Goal: Use online tool/utility: Utilize a website feature to perform a specific function

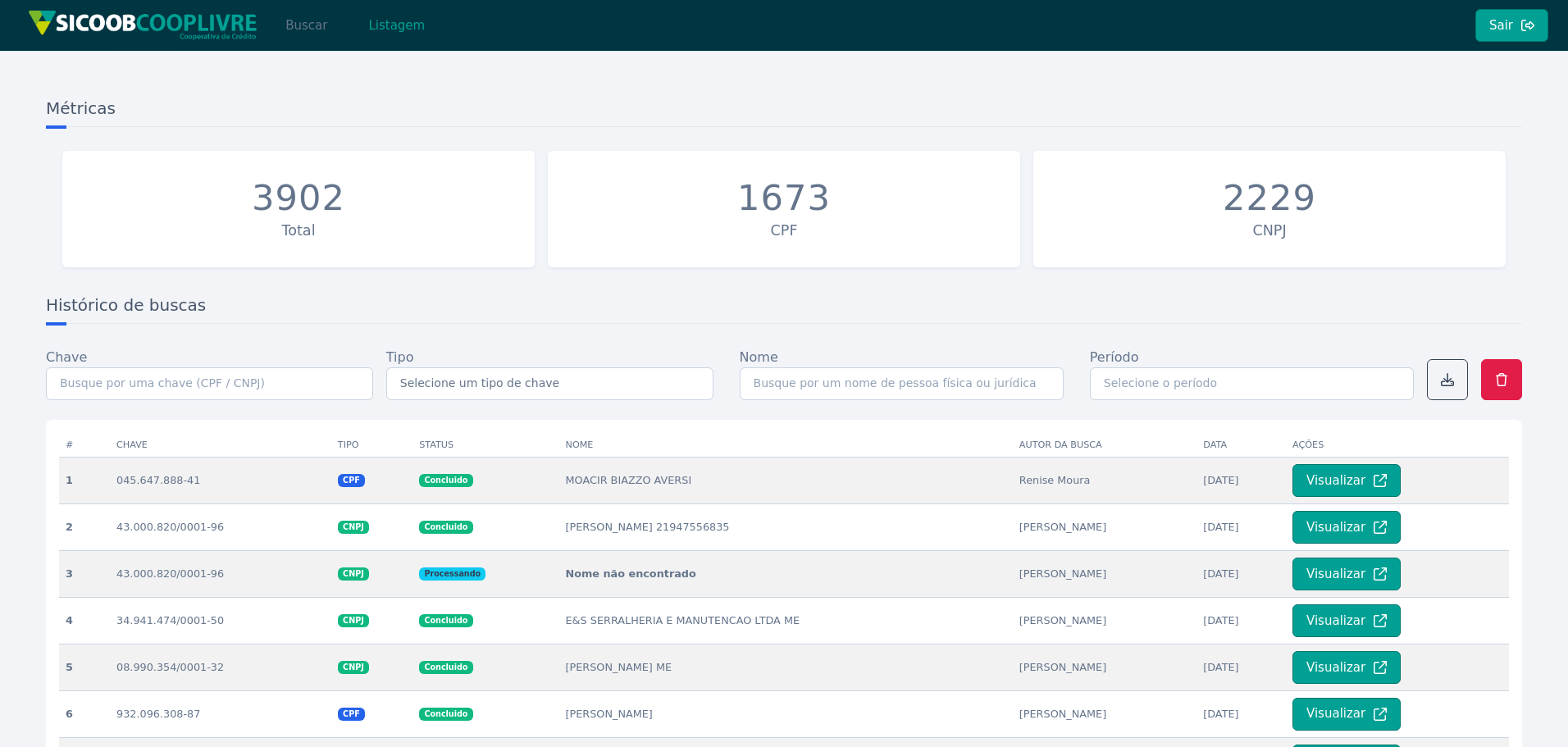
click at [303, 28] on button "Buscar" at bounding box center [306, 26] width 70 height 33
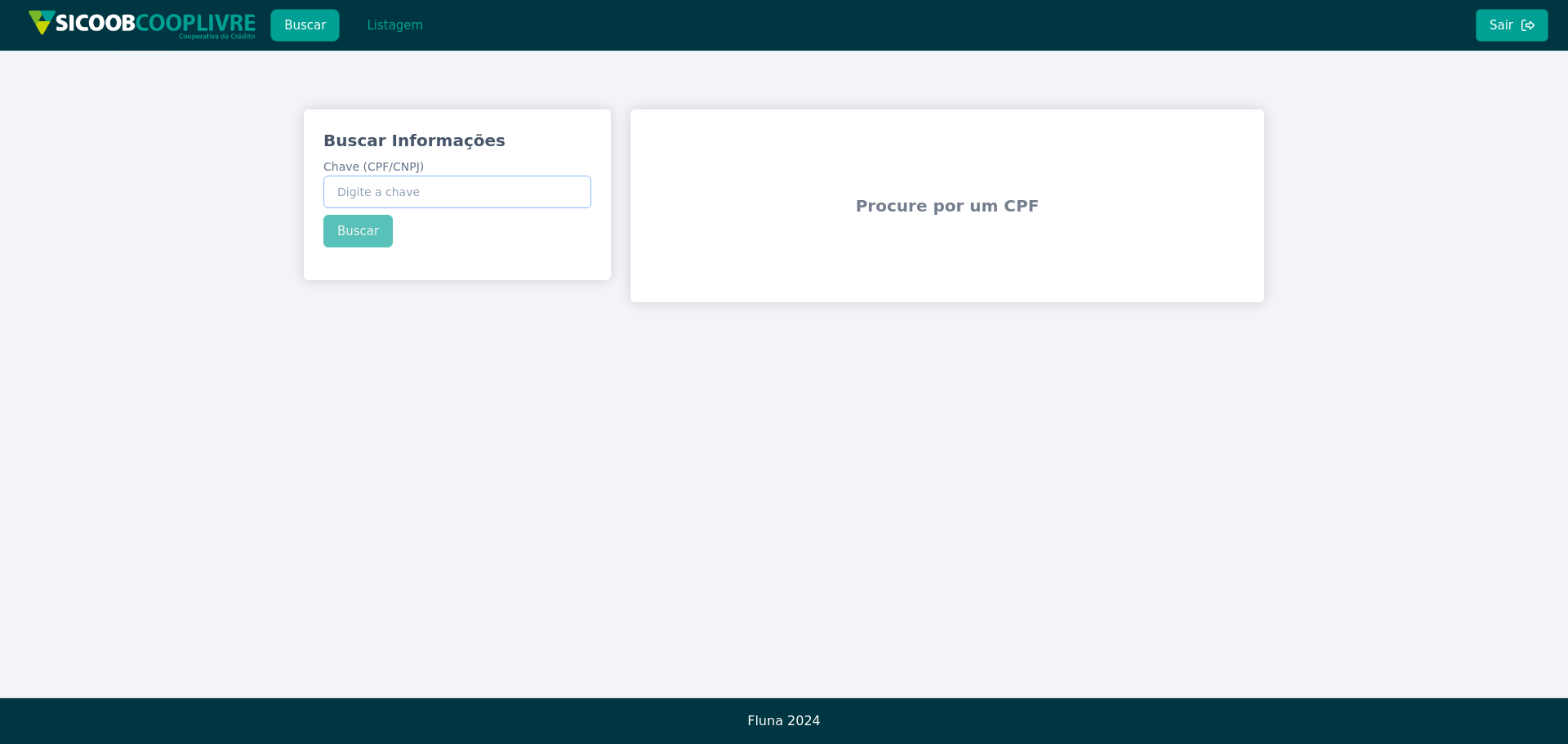
paste input "338.250.808-70"
type input "338.250.808-70"
click at [352, 225] on button "Buscar" at bounding box center [358, 231] width 69 height 33
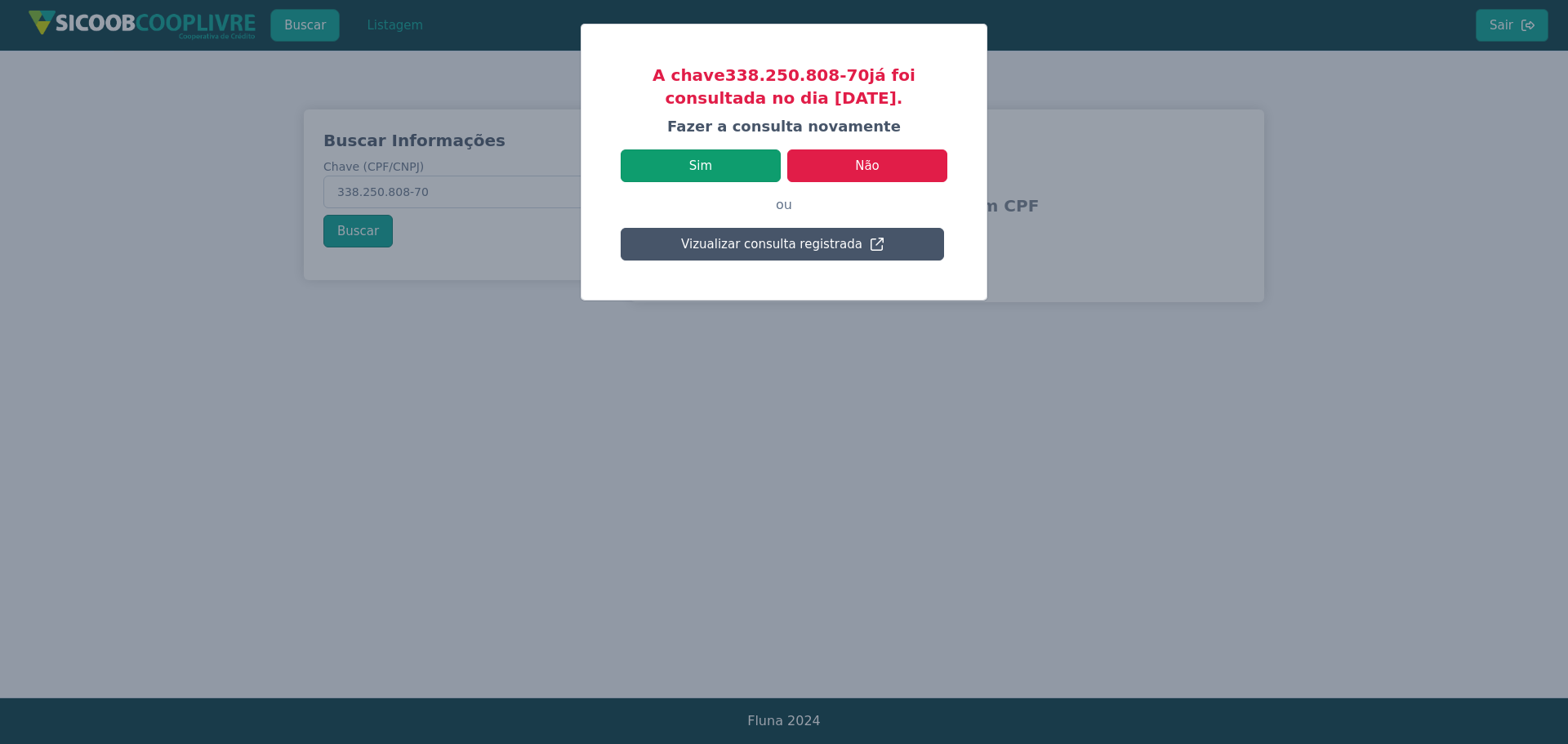
click at [748, 162] on button "Sim" at bounding box center [701, 166] width 160 height 33
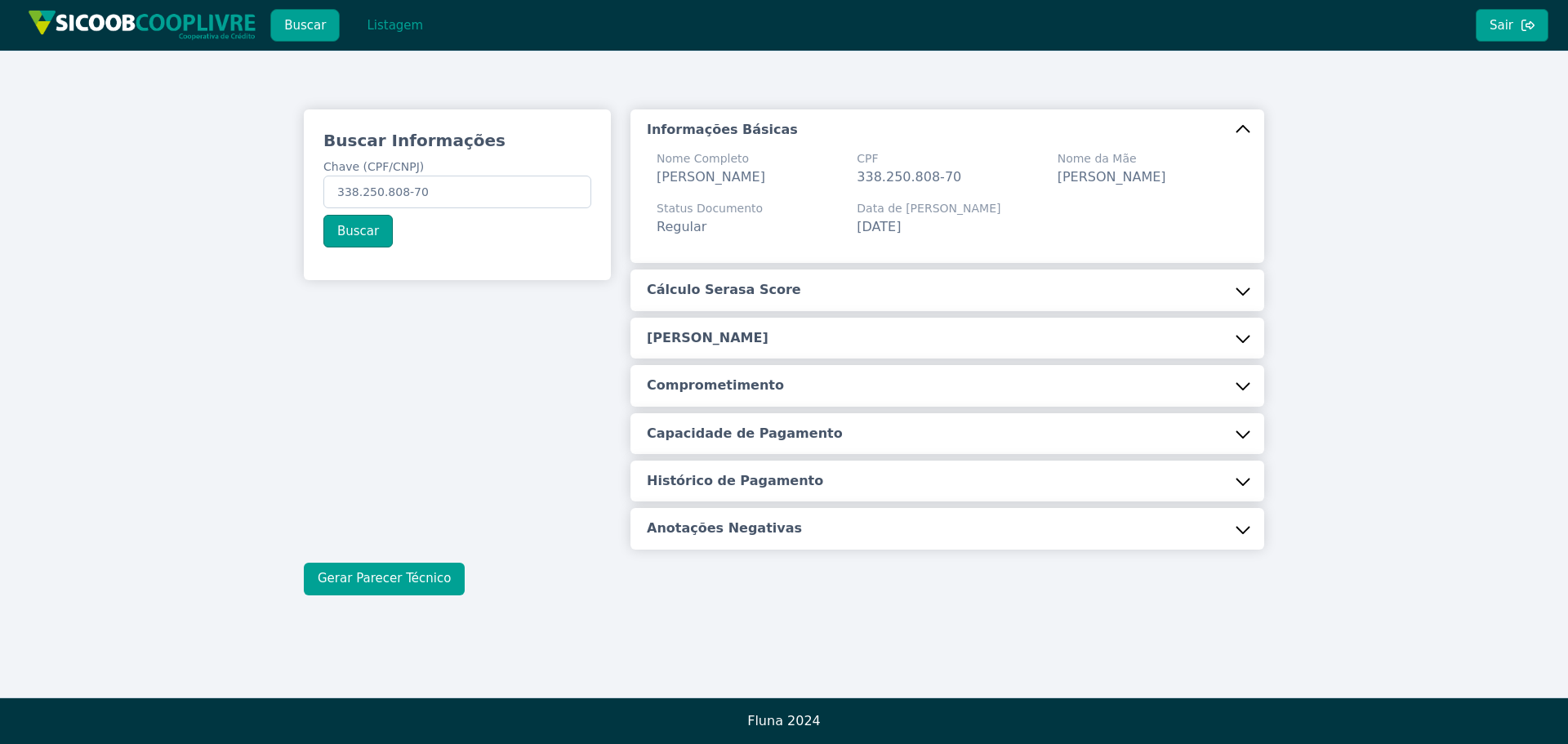
click at [354, 591] on button "Gerar Parecer Técnico" at bounding box center [384, 579] width 161 height 33
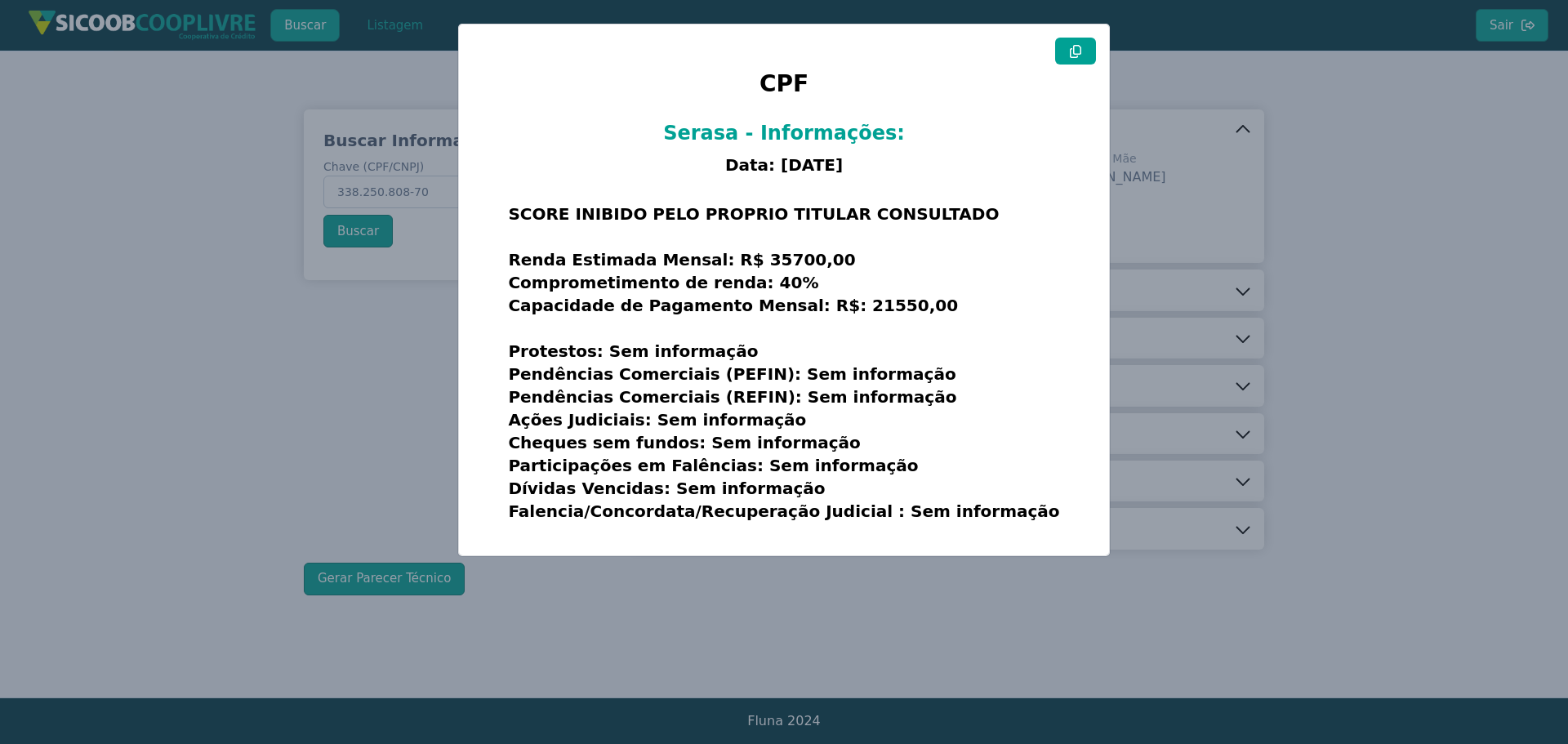
click at [1086, 51] on button at bounding box center [1075, 51] width 41 height 27
